Goal: Transaction & Acquisition: Book appointment/travel/reservation

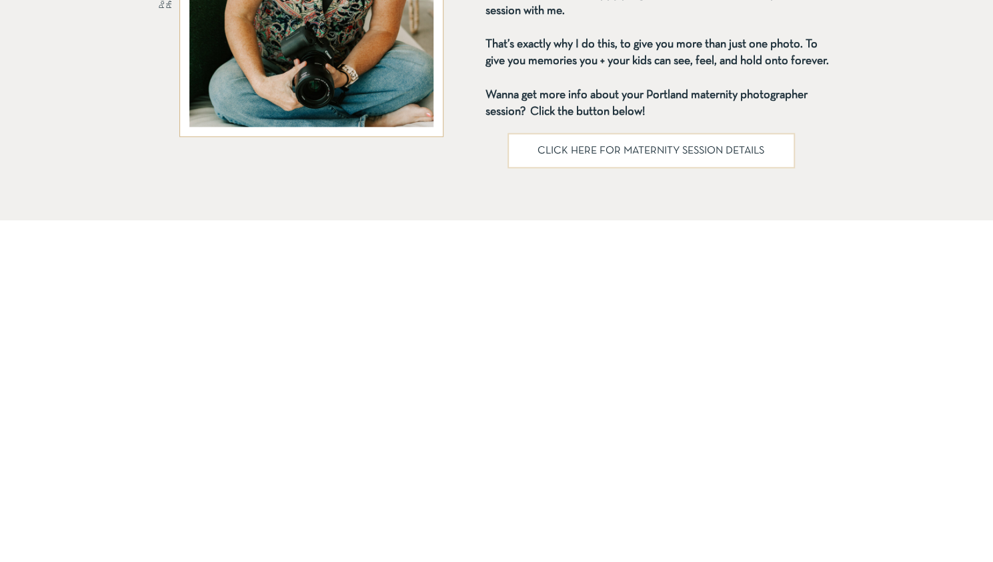
scroll to position [904, 0]
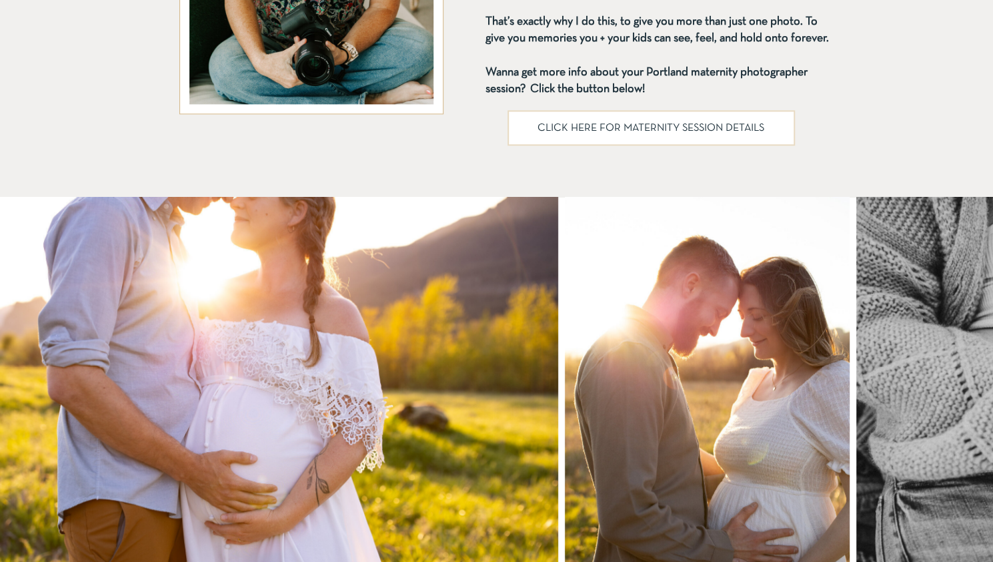
click at [558, 123] on p "CLICK HERE FOR MATERNITY SESSION DETAILS" at bounding box center [651, 128] width 253 height 11
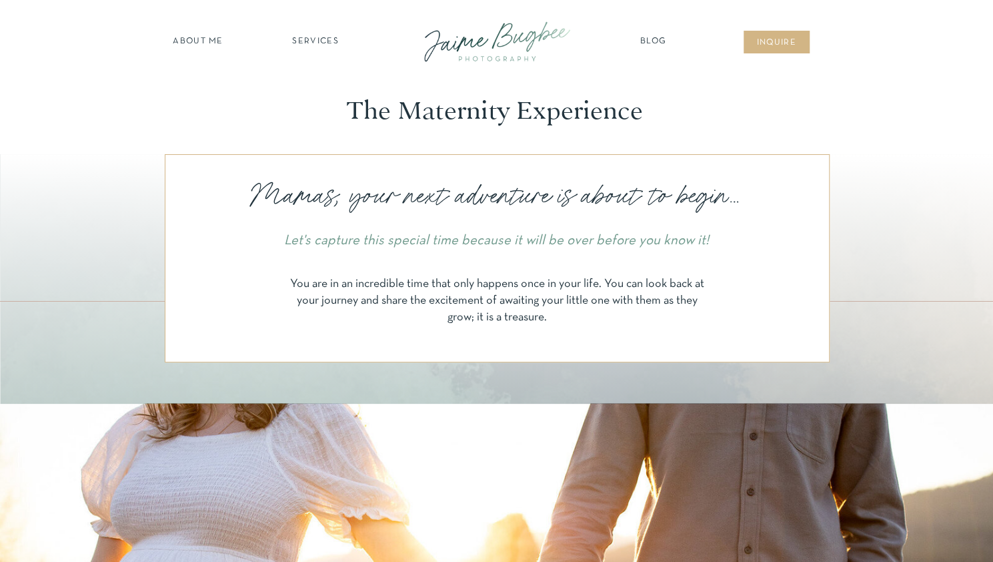
click at [321, 39] on nav "SERVICES" at bounding box center [315, 41] width 75 height 13
click at [315, 79] on nav "maternity" at bounding box center [315, 76] width 87 height 9
click at [324, 79] on nav "maternity" at bounding box center [315, 76] width 87 height 9
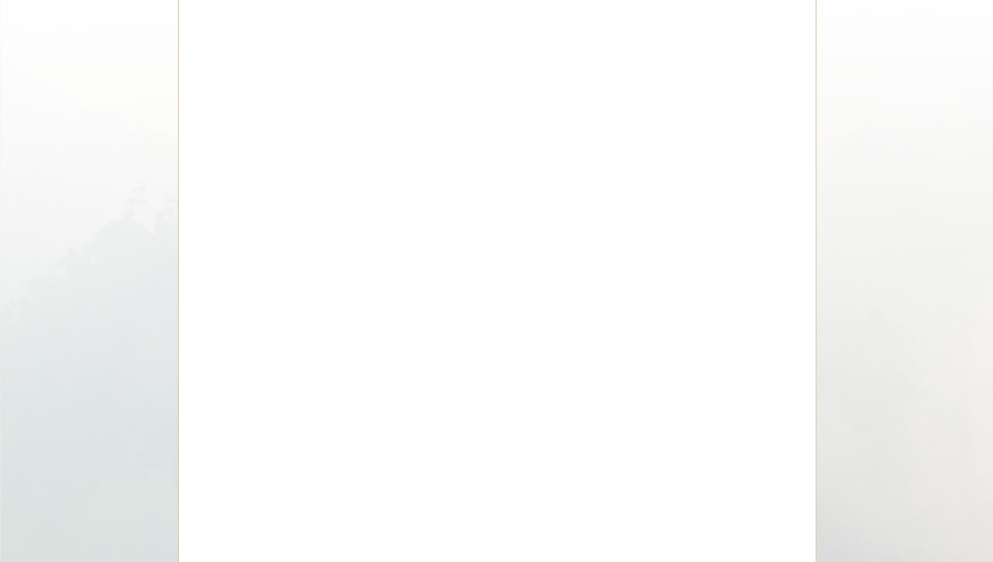
scroll to position [3883, 0]
click at [790, 390] on div at bounding box center [497, 270] width 638 height 669
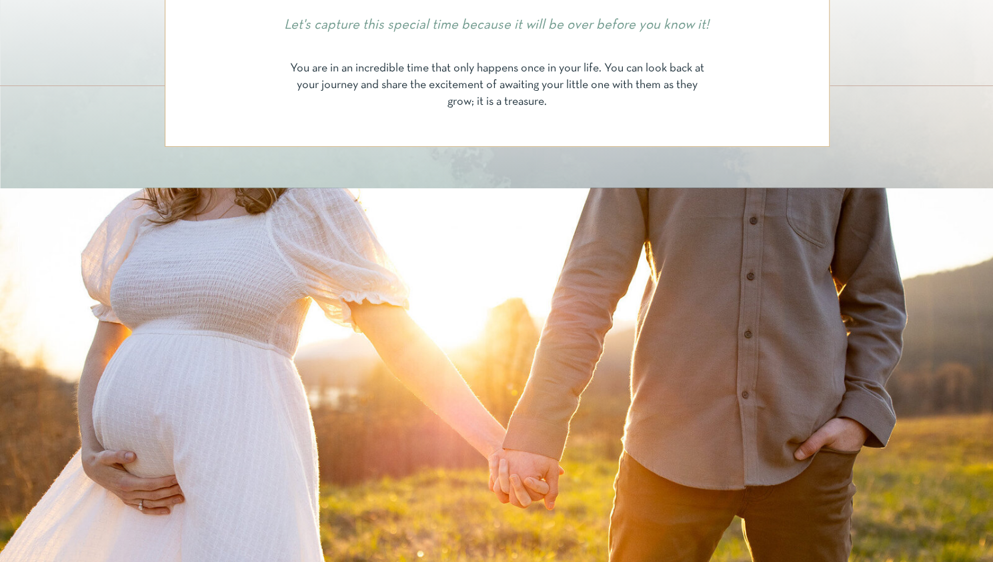
scroll to position [0, 0]
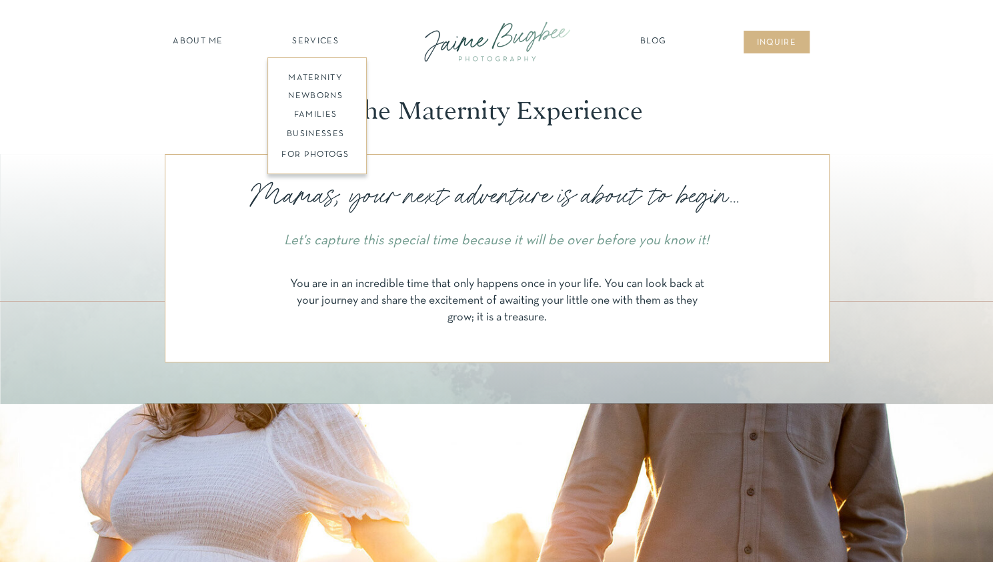
click at [213, 47] on nav "about ME" at bounding box center [198, 41] width 58 height 13
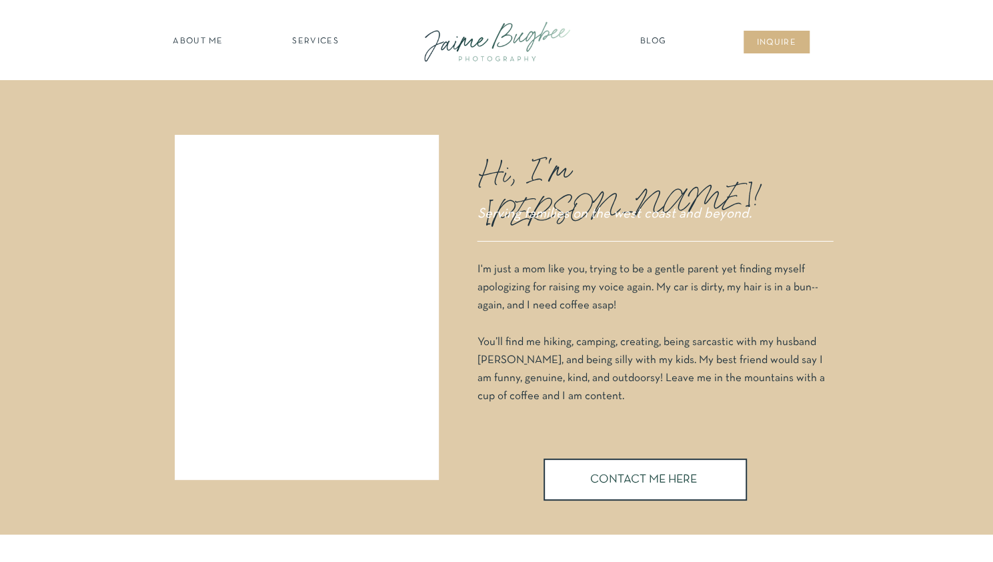
click at [305, 41] on nav "SERVICES" at bounding box center [315, 41] width 75 height 13
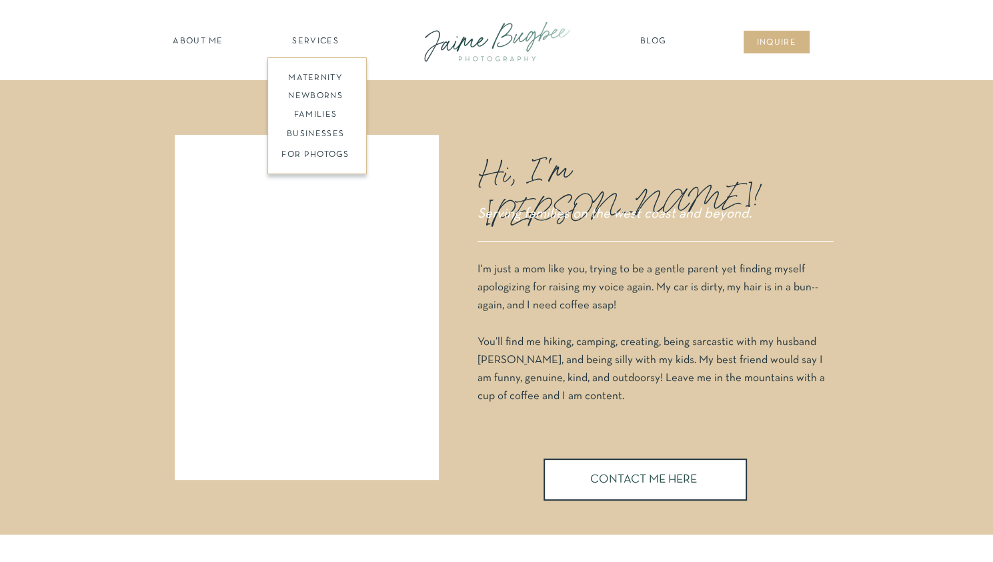
click at [312, 78] on nav "maternity" at bounding box center [315, 76] width 87 height 9
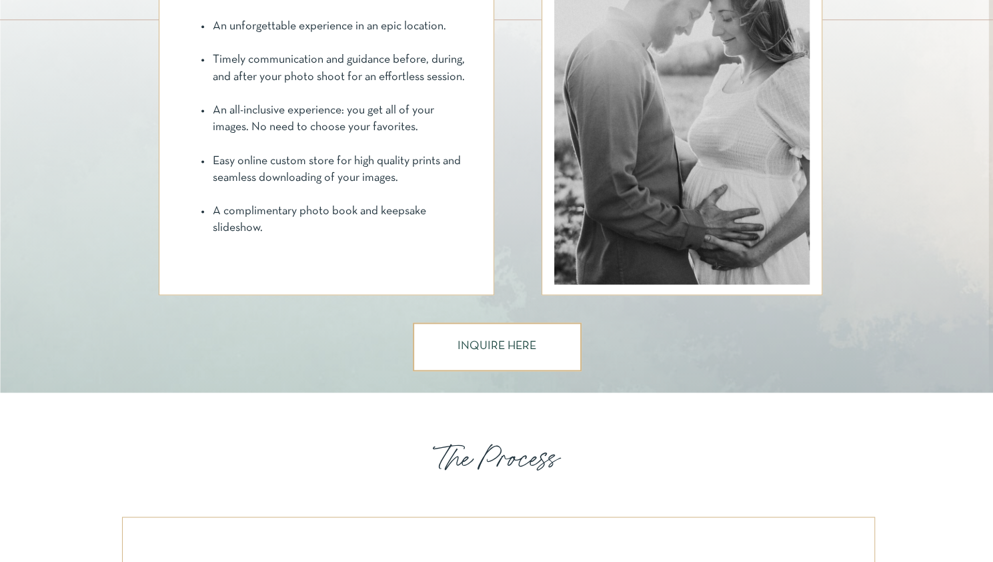
scroll to position [1031, 0]
click at [511, 343] on h3 "INQUIRE HERE" at bounding box center [497, 347] width 79 height 13
